Goal: Task Accomplishment & Management: Manage account settings

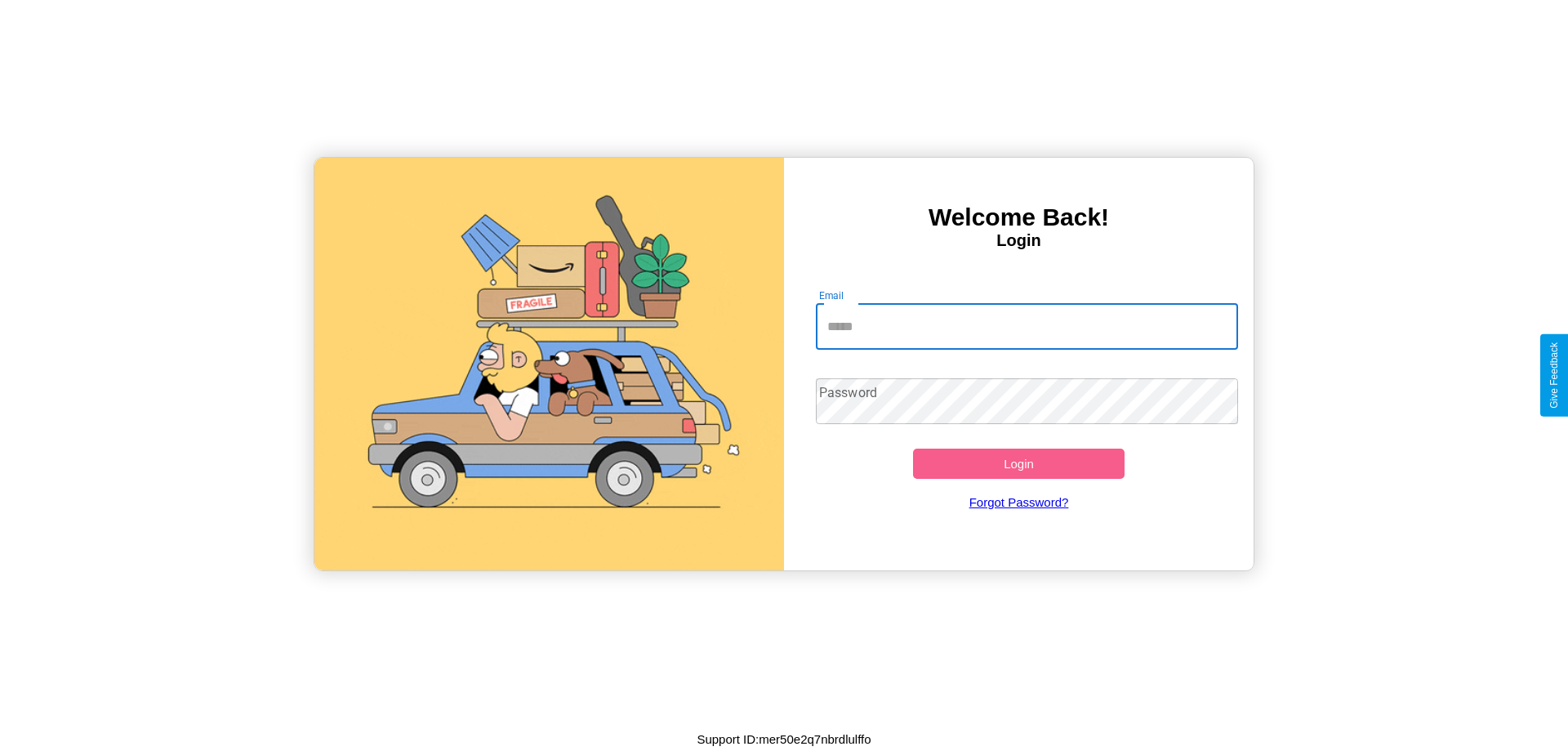
click at [1027, 326] on input "Email" at bounding box center [1027, 326] width 423 height 45
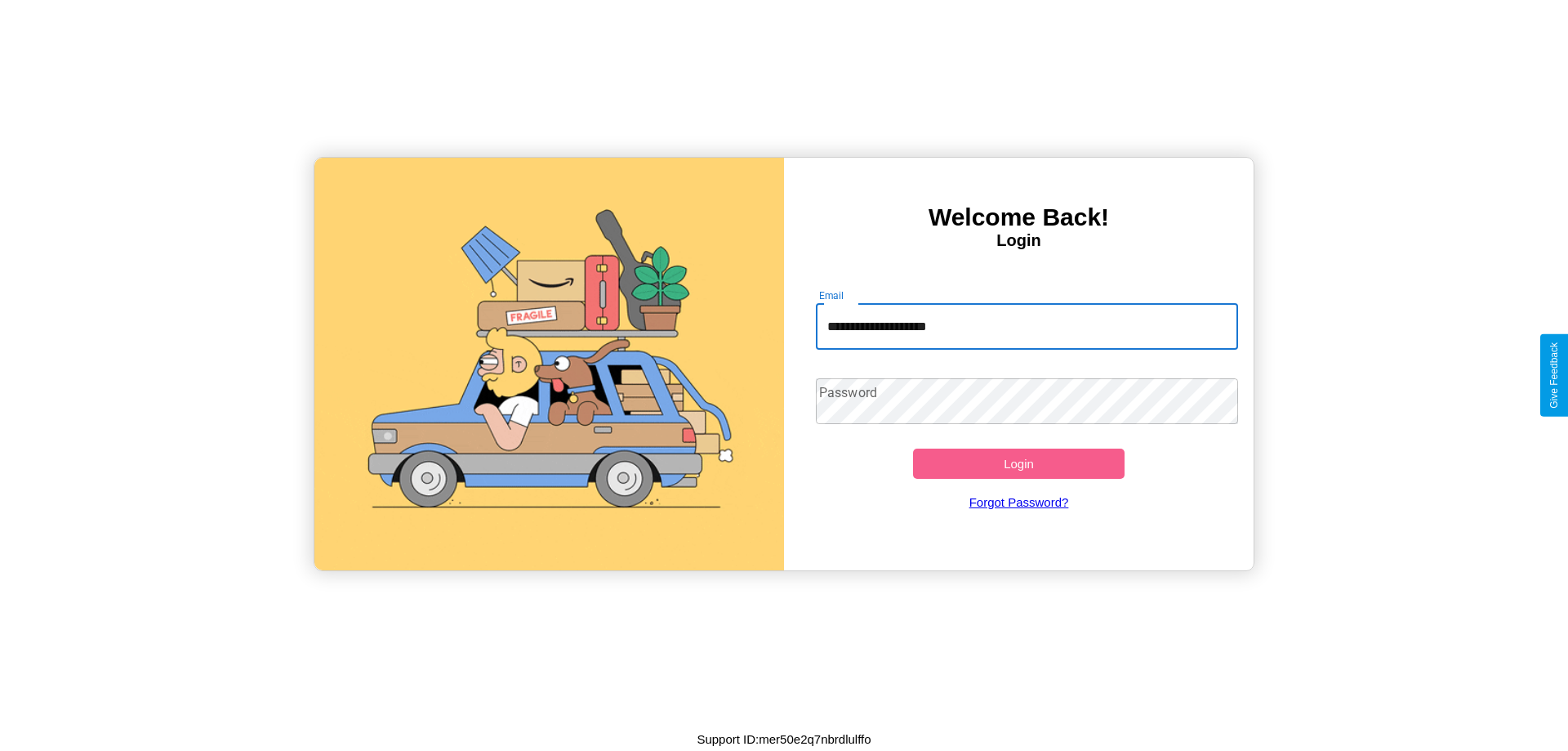
type input "**********"
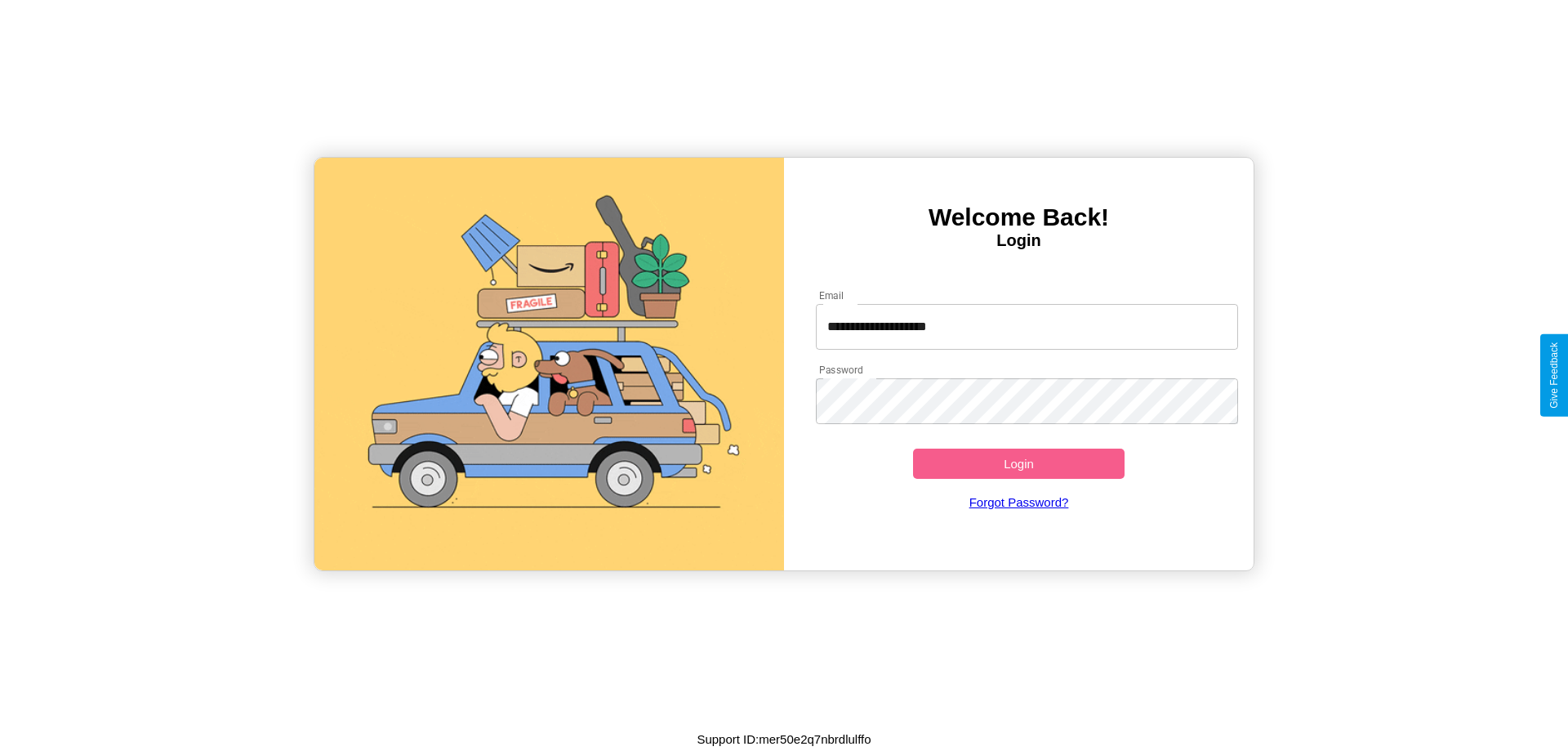
click at [1019, 463] on button "Login" at bounding box center [1019, 463] width 212 height 30
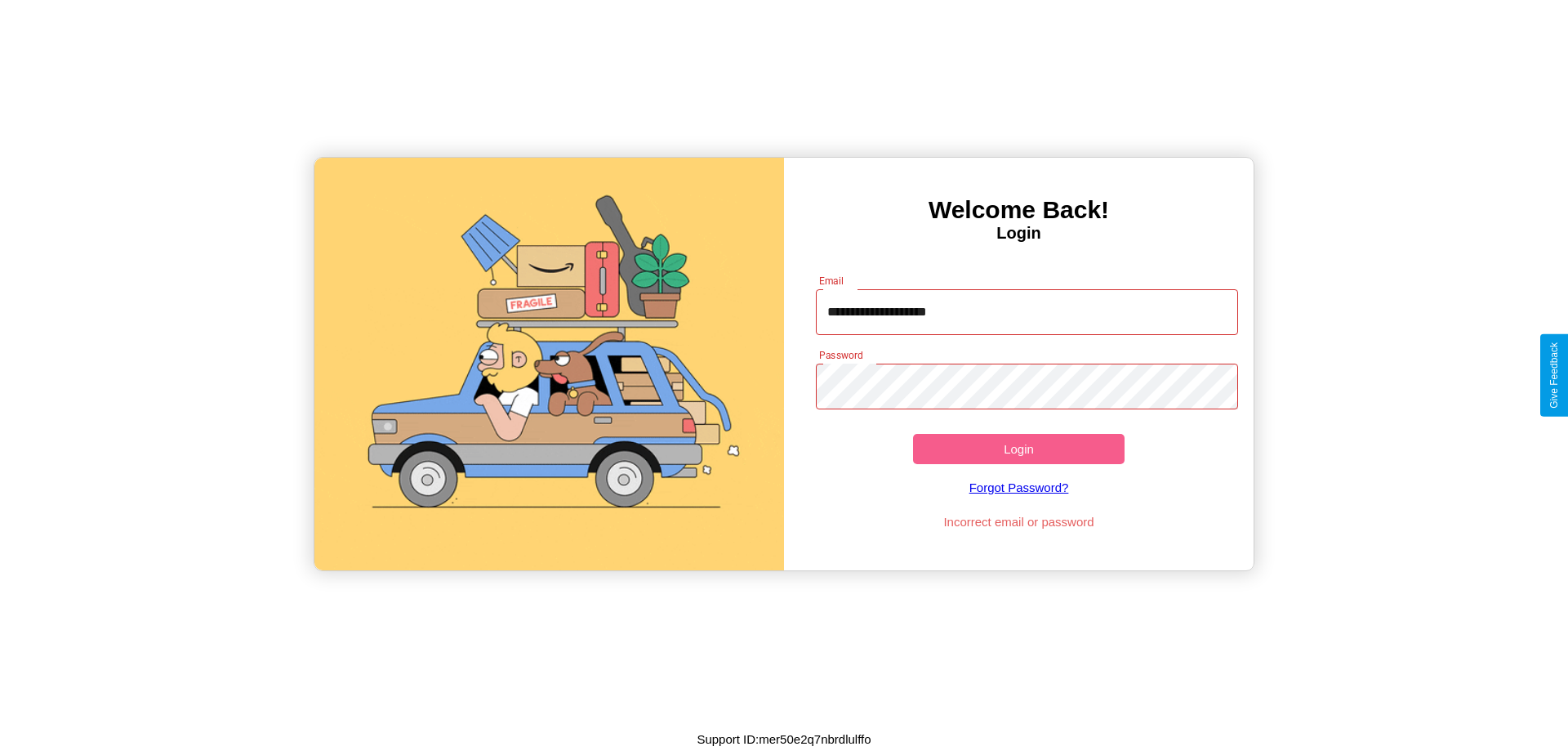
click at [1019, 448] on button "Login" at bounding box center [1019, 449] width 212 height 30
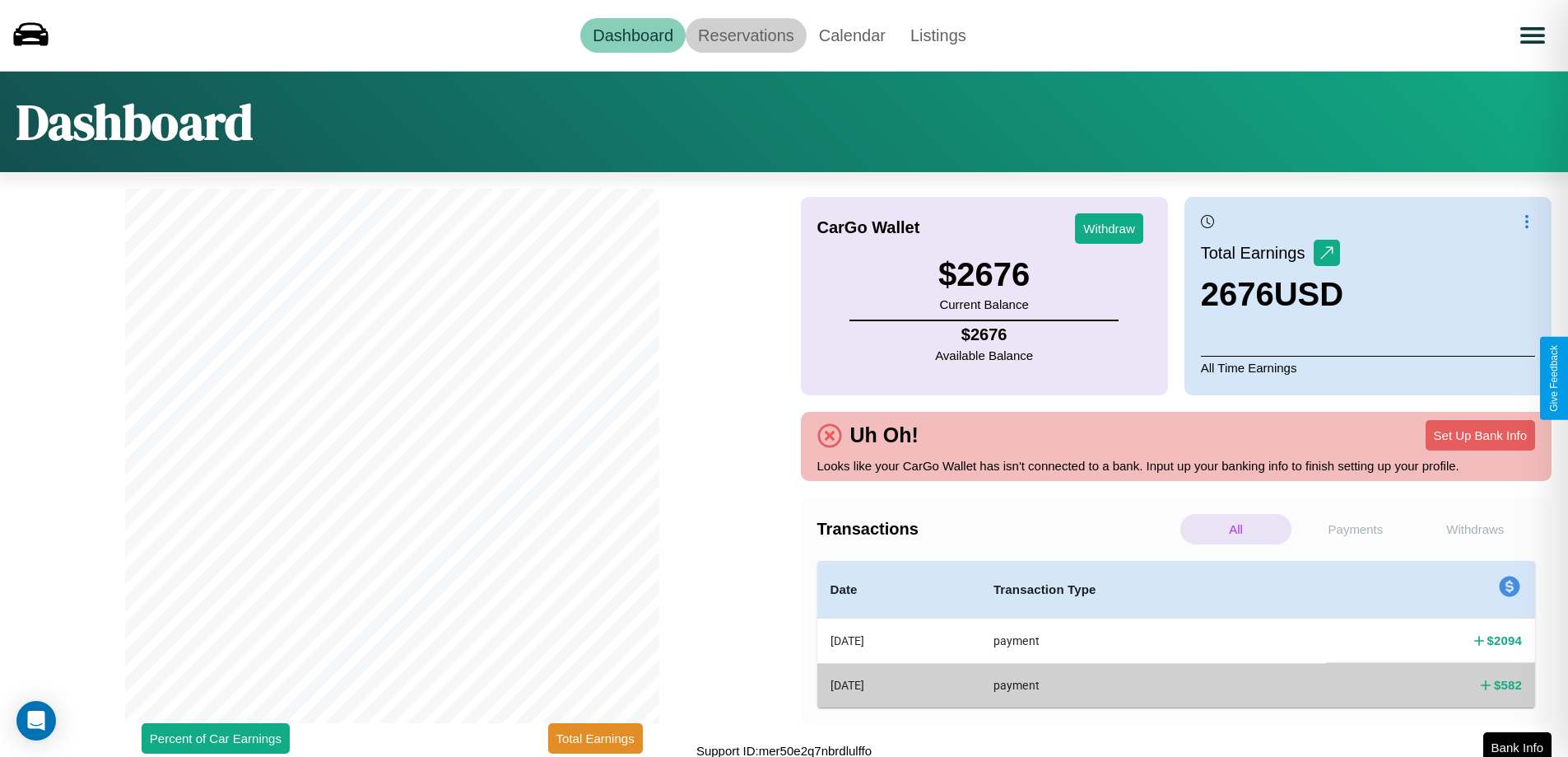
click at [745, 34] on link "Reservations" at bounding box center [745, 35] width 121 height 34
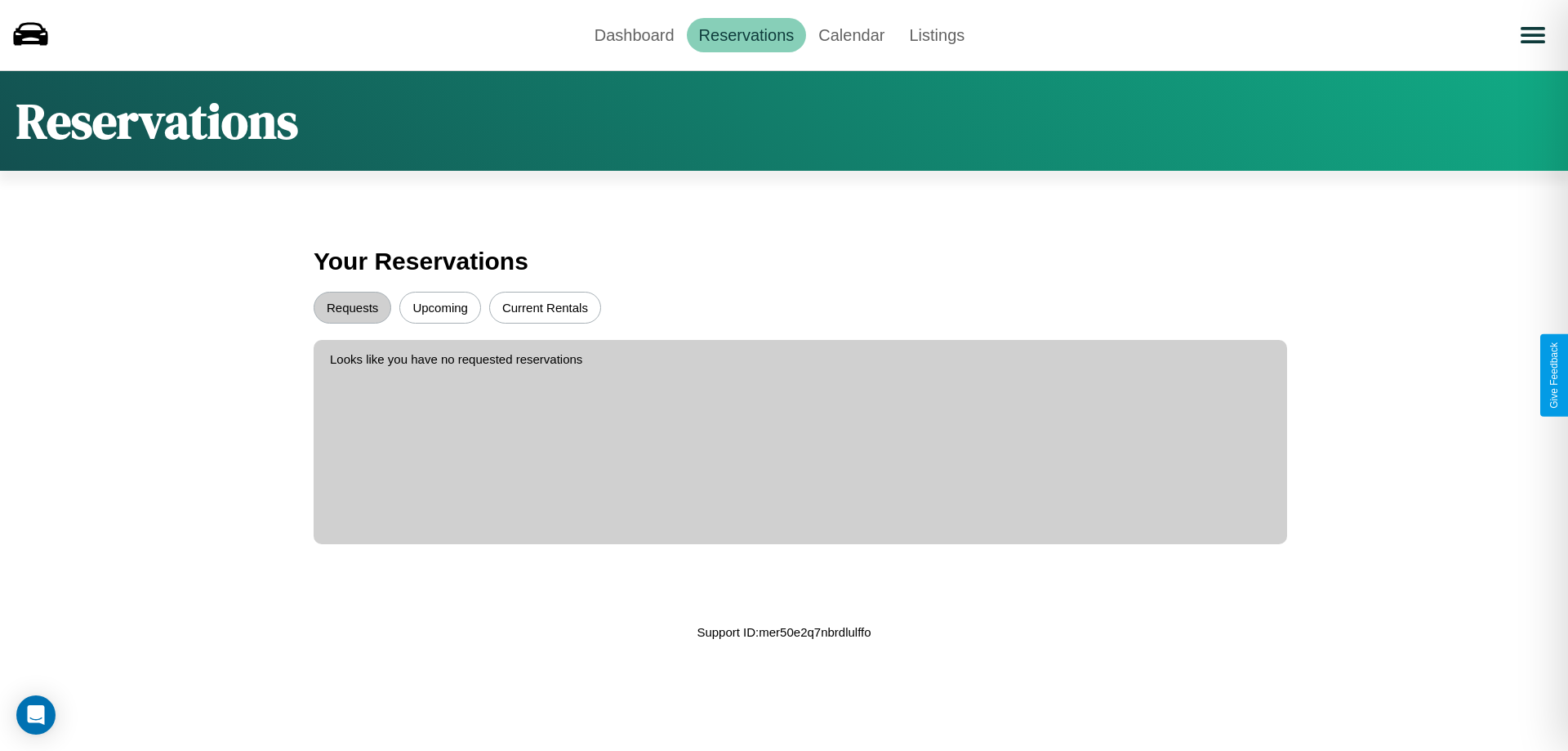
click at [440, 307] on button "Upcoming" at bounding box center [440, 307] width 81 height 32
click at [352, 307] on button "Requests" at bounding box center [353, 307] width 78 height 32
